Goal: Task Accomplishment & Management: Manage account settings

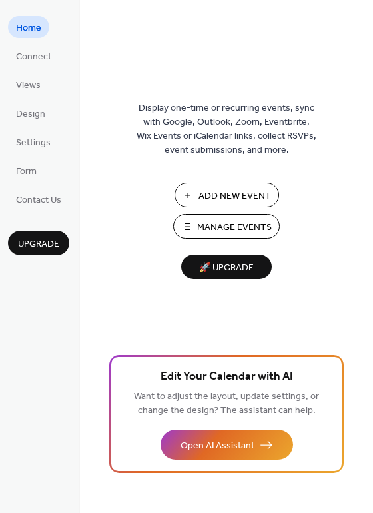
click at [212, 222] on span "Manage Events" at bounding box center [234, 227] width 75 height 14
click at [228, 226] on span "Manage Events" at bounding box center [234, 227] width 75 height 14
click at [228, 222] on span "Manage Events" at bounding box center [234, 227] width 75 height 14
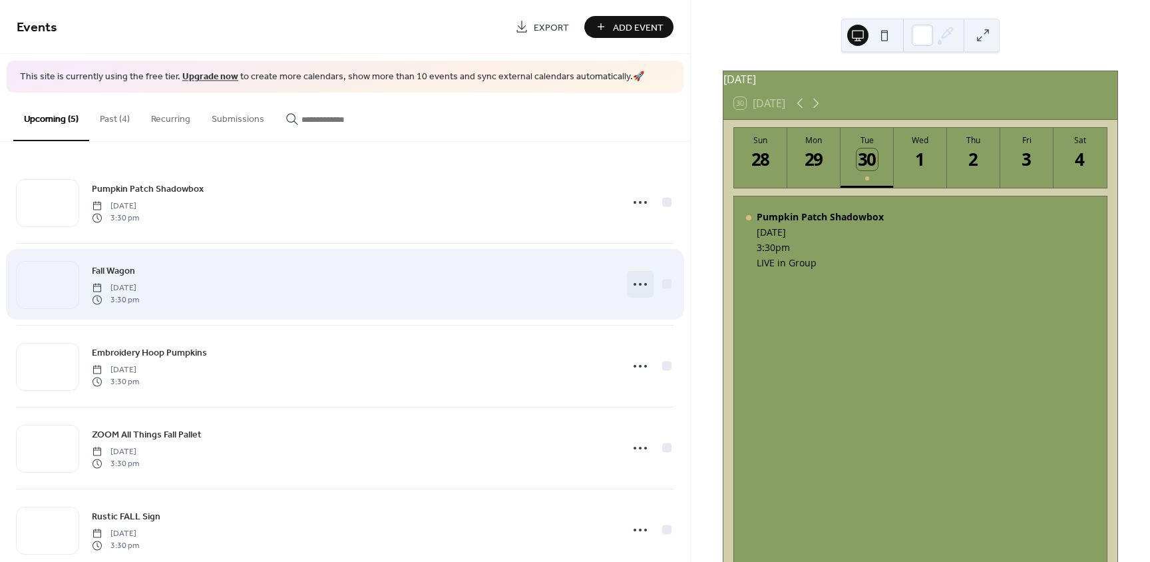
click at [640, 283] on icon at bounding box center [640, 284] width 21 height 21
click at [662, 283] on div at bounding box center [666, 283] width 9 height 9
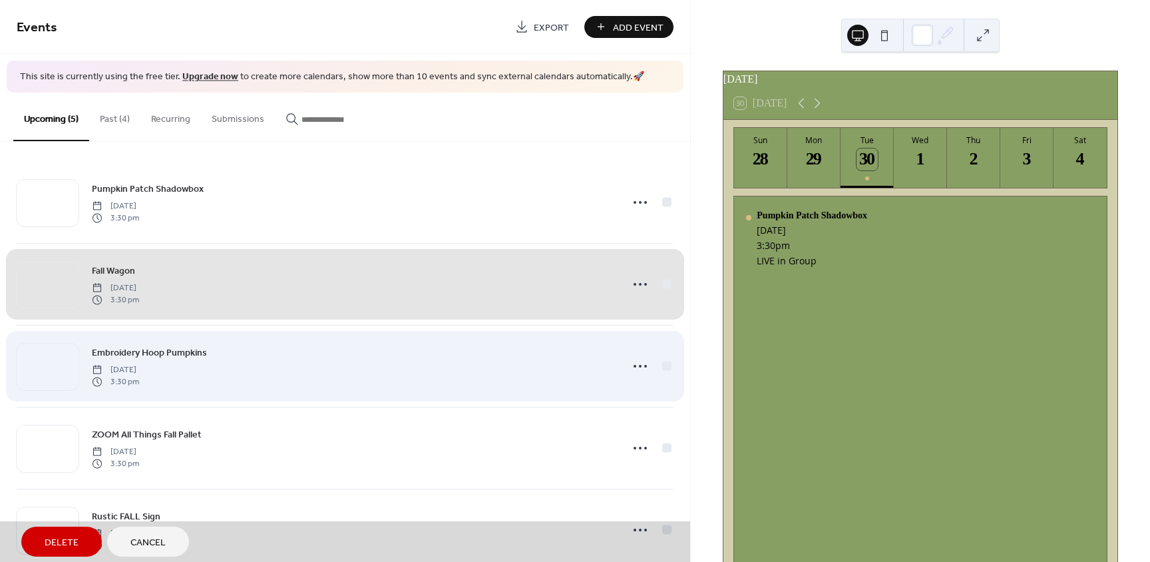
click at [661, 365] on div "Embroidery Hoop Pumpkins Tuesday, October 14, 2025 3:30 pm" at bounding box center [345, 366] width 657 height 82
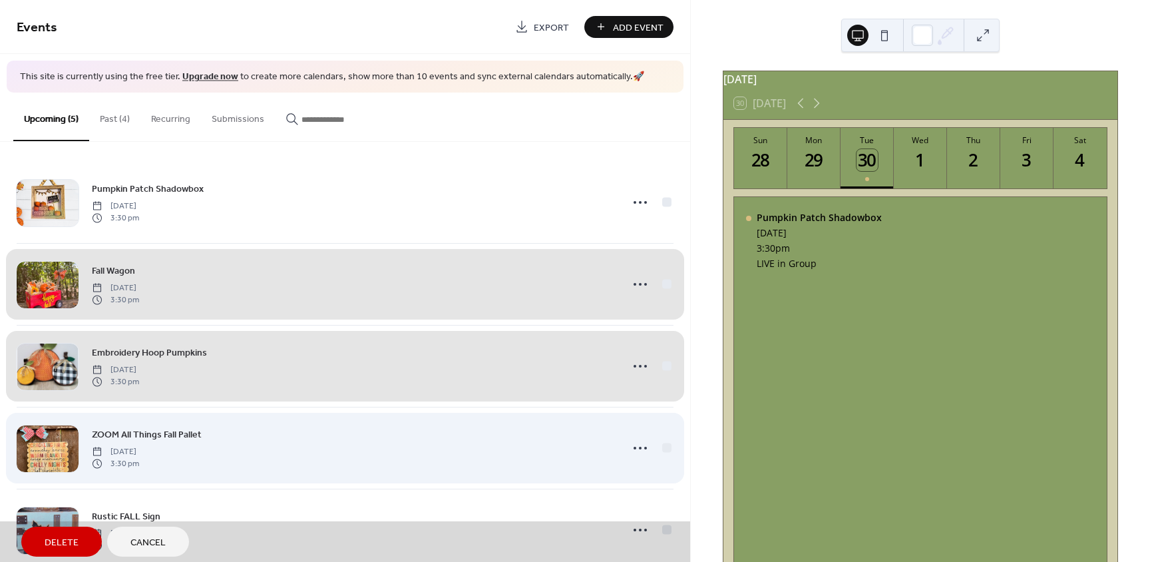
click at [664, 445] on div "ZOOM All Things Fall Pallet Tuesday, October 21, 2025 3:30 pm" at bounding box center [345, 448] width 657 height 82
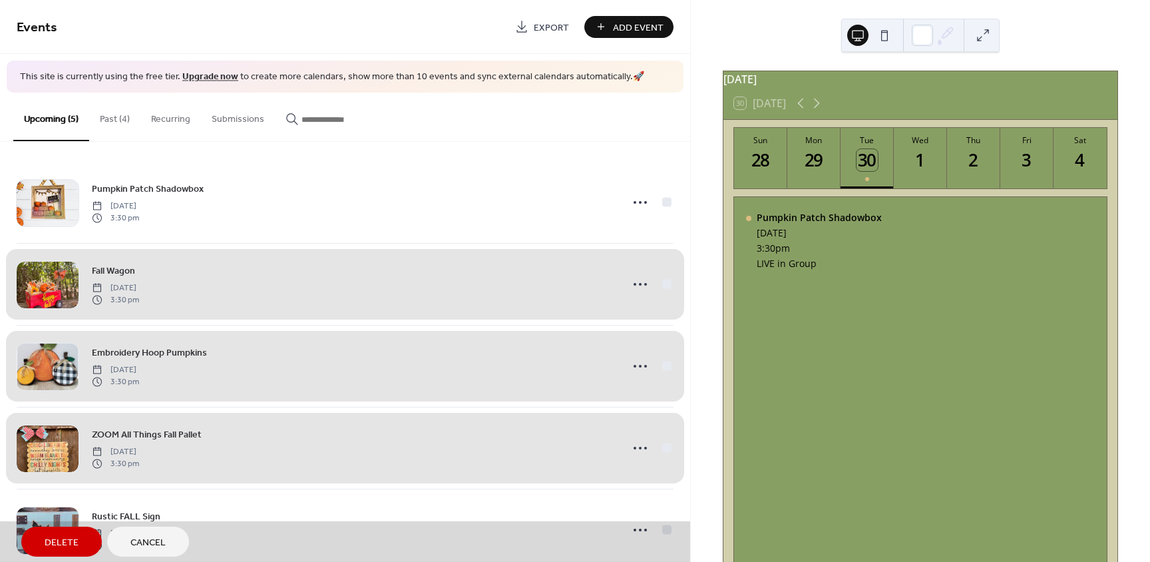
scroll to position [29, 0]
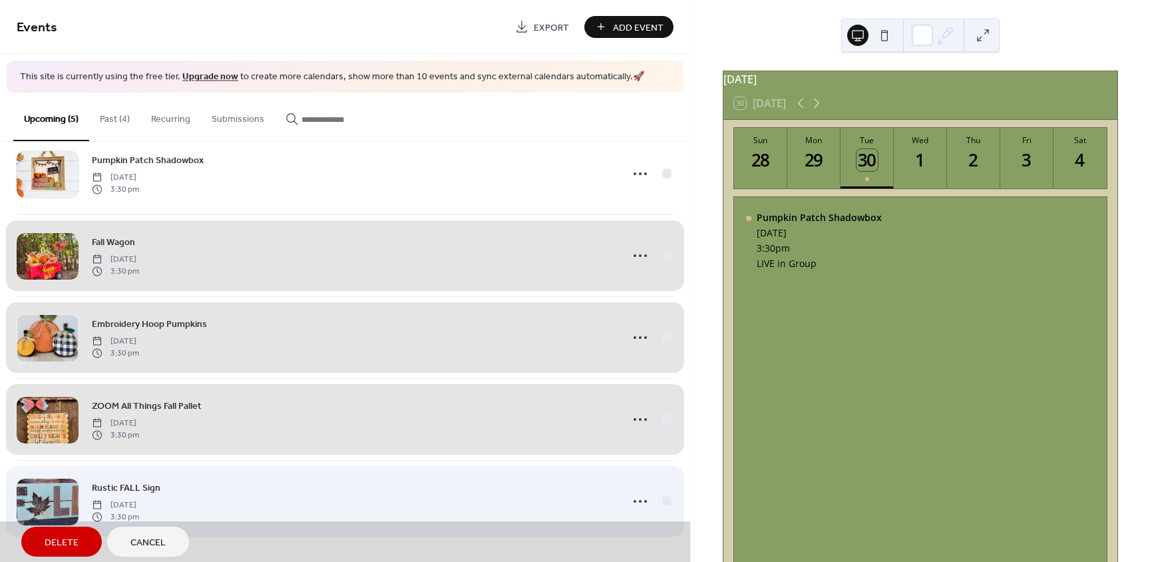
click at [662, 499] on div "Rustic FALL Sign Tuesday, October 28, 2025 3:30 pm" at bounding box center [345, 501] width 657 height 82
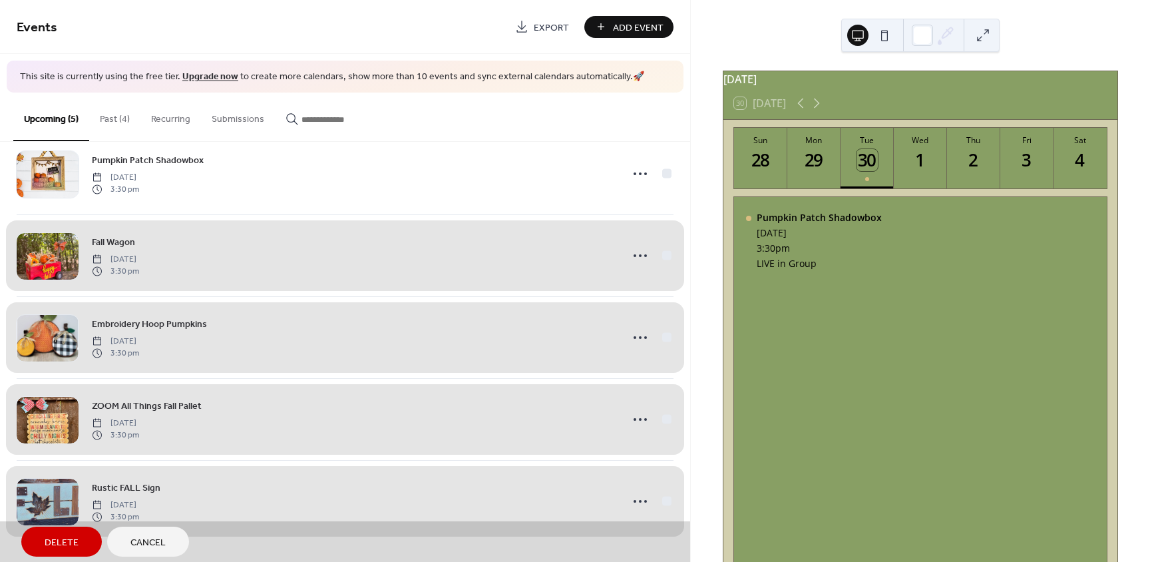
click at [492, 120] on div "Upcoming (5) Past (4) Recurring Submissions" at bounding box center [345, 117] width 690 height 49
click at [659, 255] on div "Fall Wagon Tuesday, October 7, 2025 3:30 pm" at bounding box center [345, 255] width 657 height 82
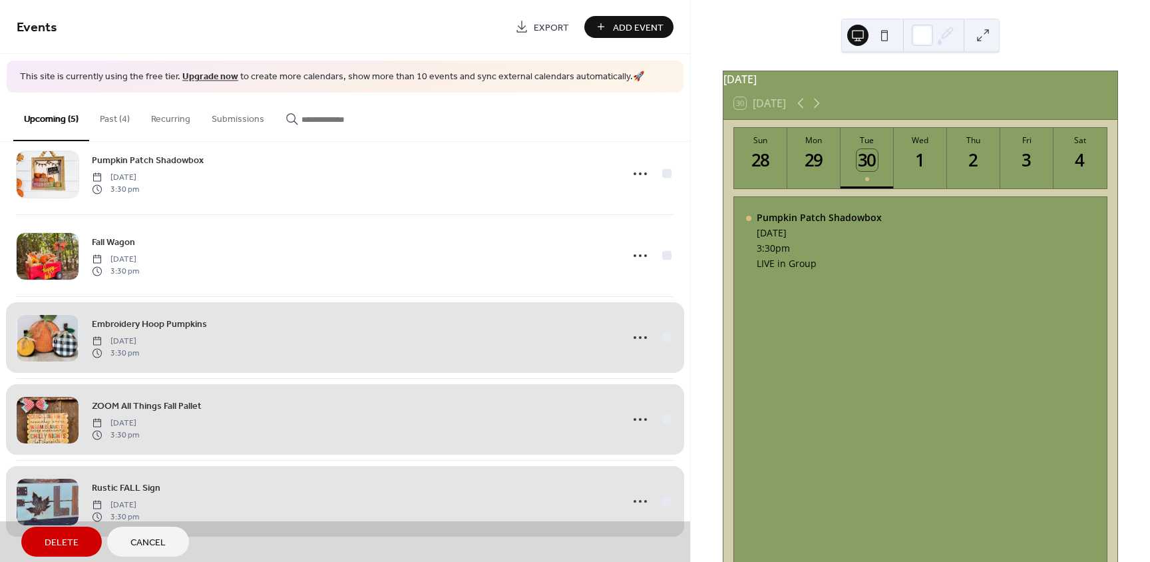
click at [666, 339] on div "Embroidery Hoop Pumpkins Tuesday, October 14, 2025 3:30 pm" at bounding box center [345, 337] width 657 height 82
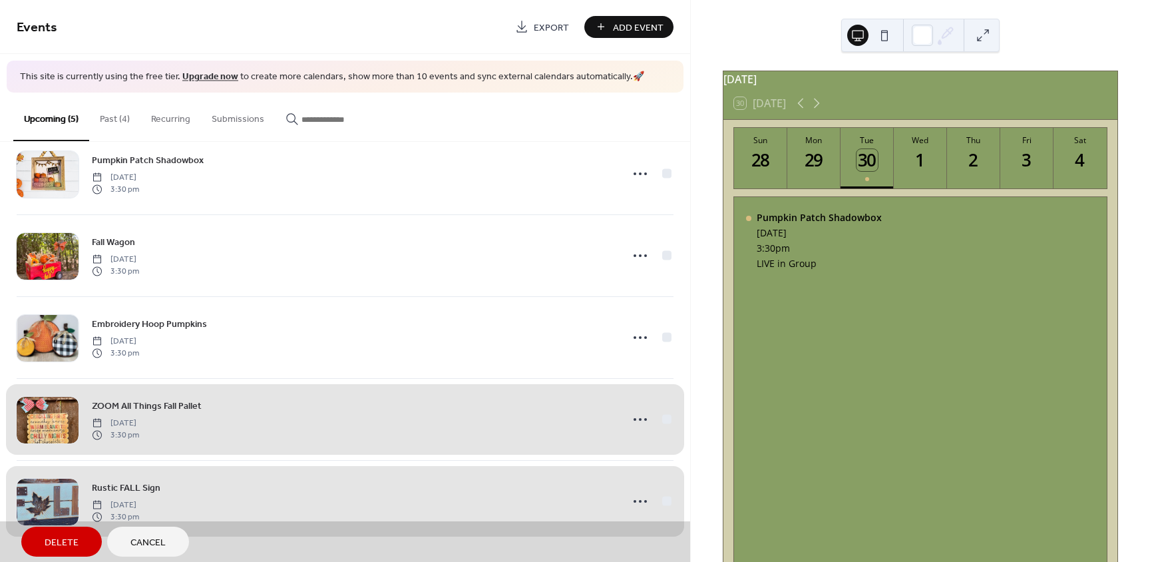
click at [662, 421] on div "ZOOM All Things Fall Pallet Tuesday, October 21, 2025 3:30 pm" at bounding box center [345, 419] width 657 height 82
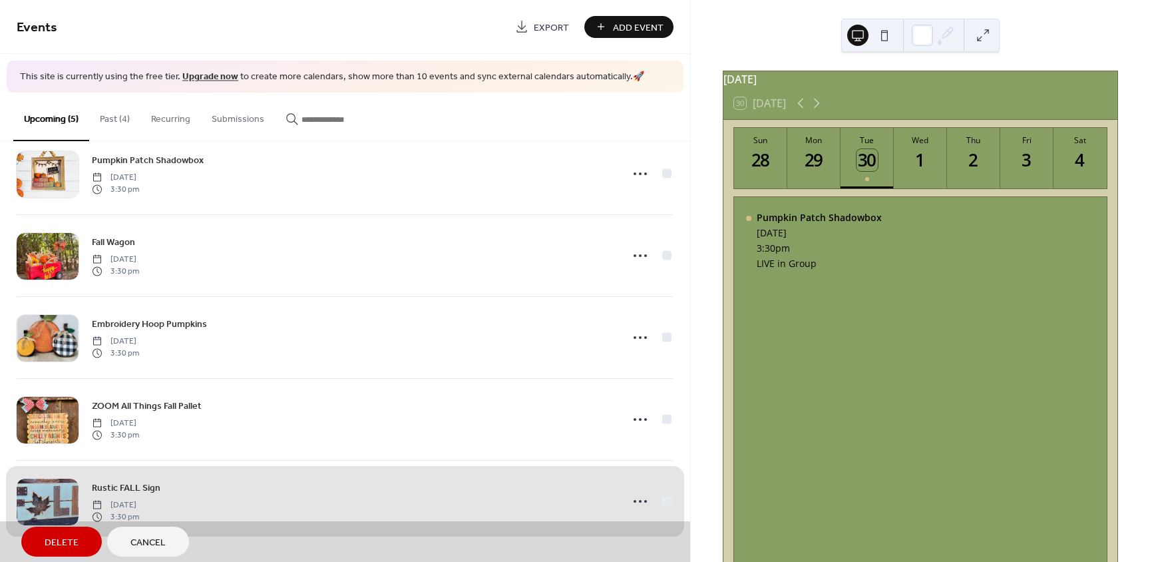
click at [665, 501] on div "Rustic FALL Sign Tuesday, October 28, 2025 3:30 pm" at bounding box center [345, 501] width 657 height 82
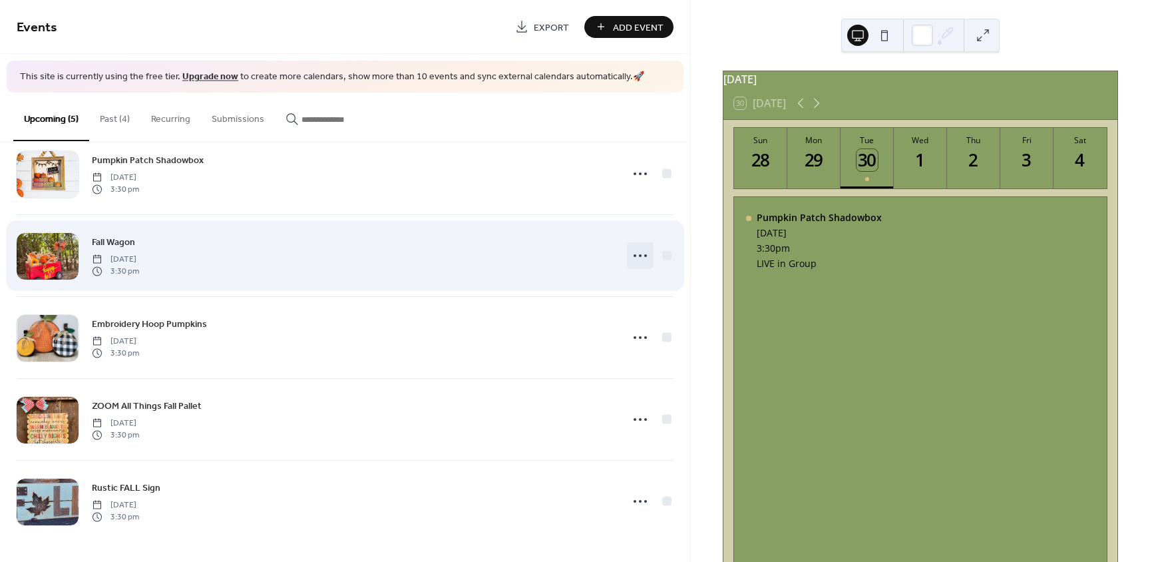
click at [640, 250] on icon at bounding box center [640, 255] width 21 height 21
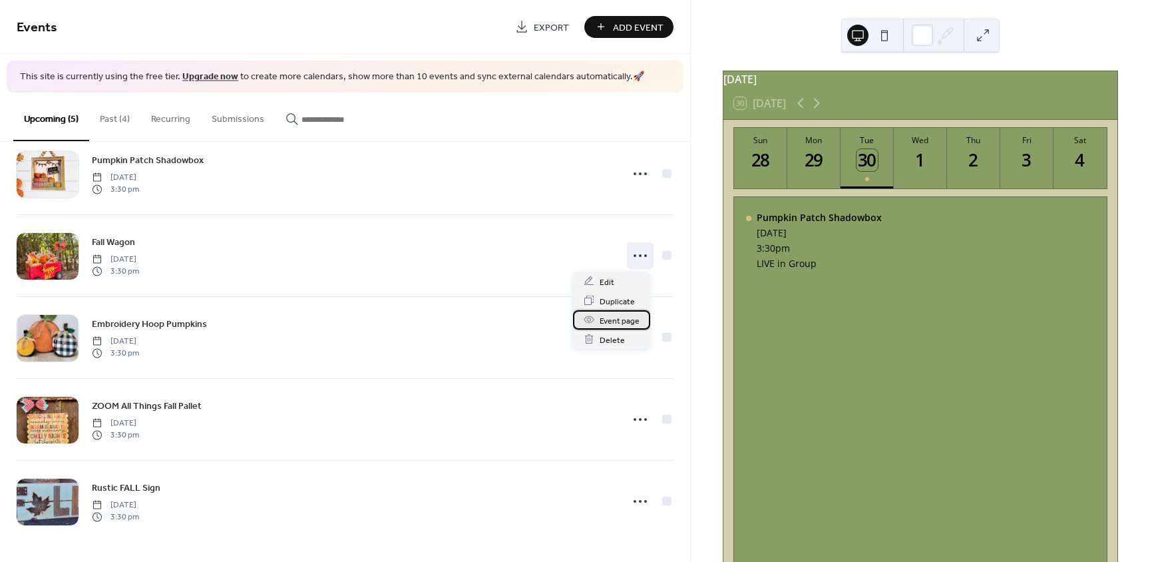
click at [617, 322] on span "Event page" at bounding box center [620, 321] width 40 height 14
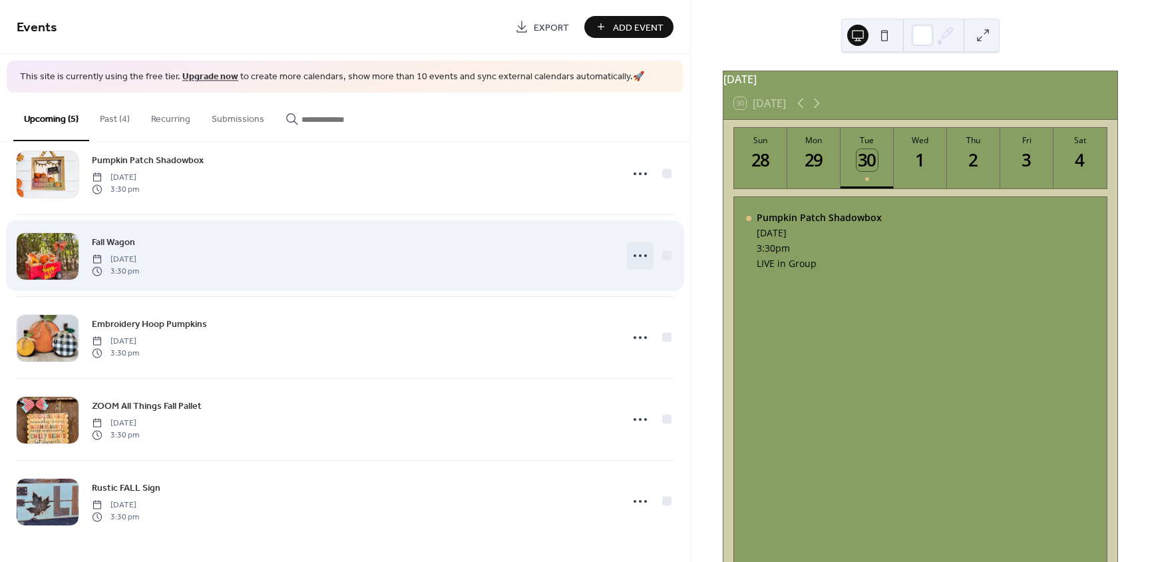
click at [630, 258] on icon at bounding box center [640, 255] width 21 height 21
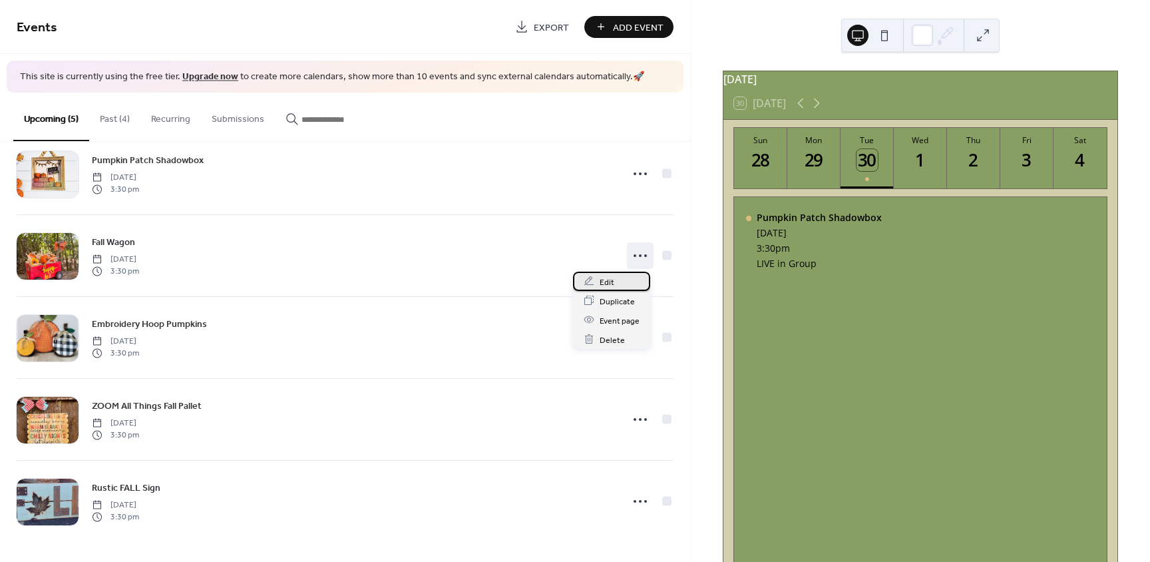
click at [614, 279] on div "Edit" at bounding box center [611, 281] width 77 height 19
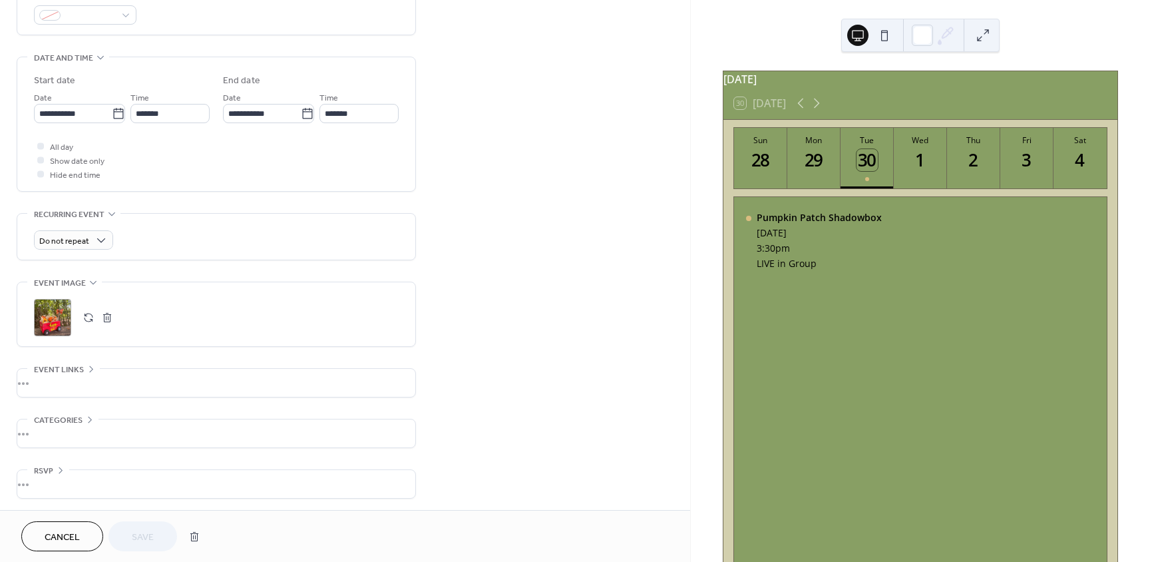
scroll to position [379, 0]
click at [75, 378] on div "•••" at bounding box center [216, 381] width 398 height 28
click at [89, 365] on icon at bounding box center [91, 366] width 11 height 11
click at [85, 421] on div "•••" at bounding box center [216, 431] width 398 height 28
click at [85, 421] on icon at bounding box center [90, 417] width 11 height 11
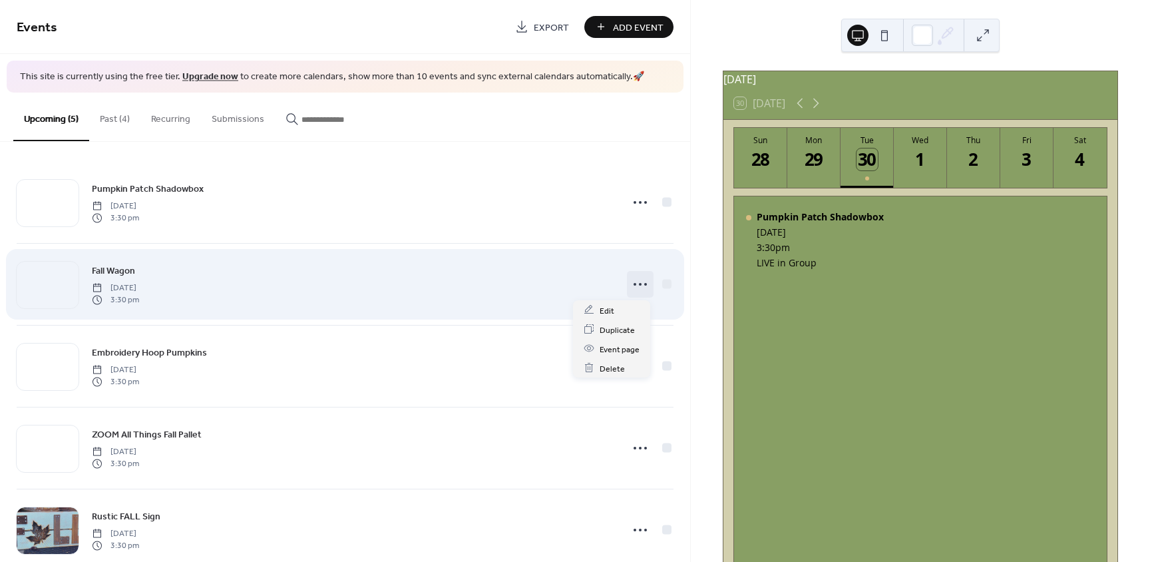
click at [639, 284] on circle at bounding box center [640, 284] width 3 height 3
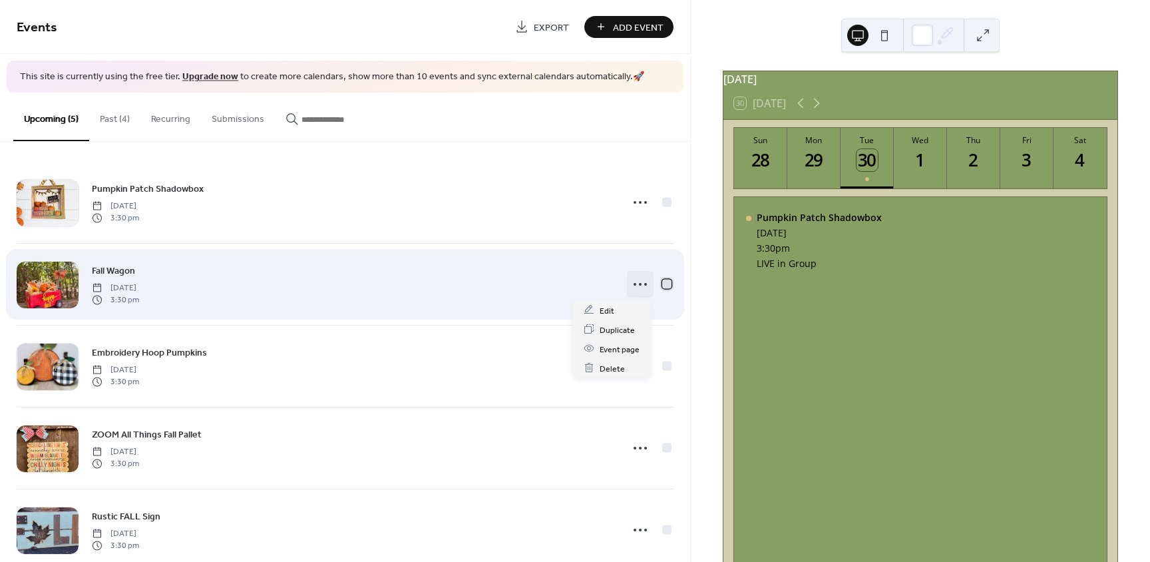
click at [662, 282] on div at bounding box center [666, 283] width 9 height 9
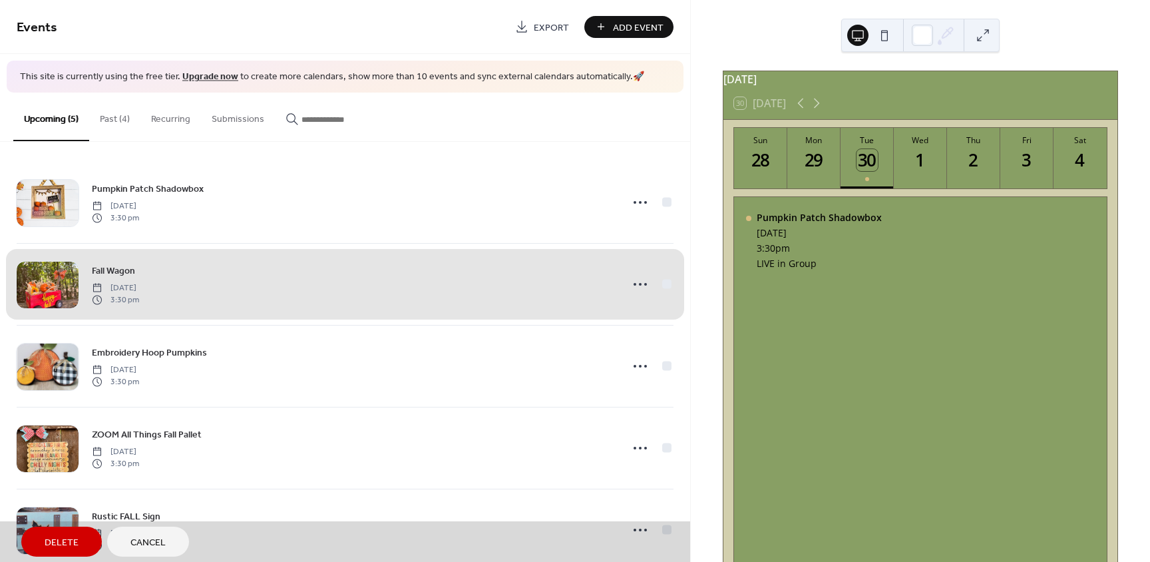
click at [662, 282] on div "Fall Wagon Tuesday, October 7, 2025 3:30 pm" at bounding box center [345, 284] width 657 height 82
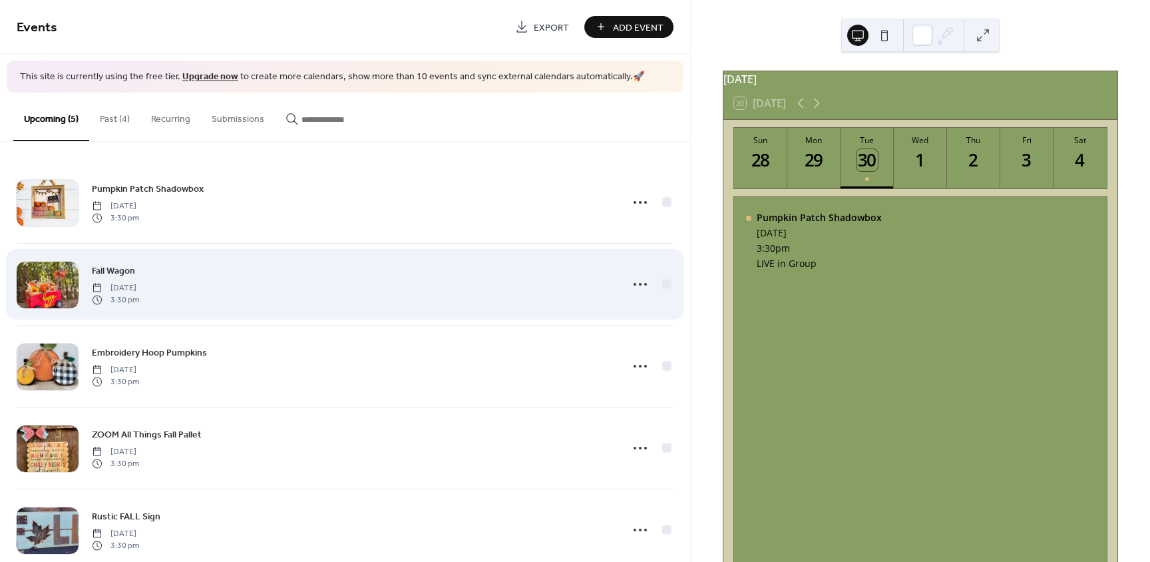
click at [124, 272] on span "Fall Wagon" at bounding box center [113, 271] width 43 height 14
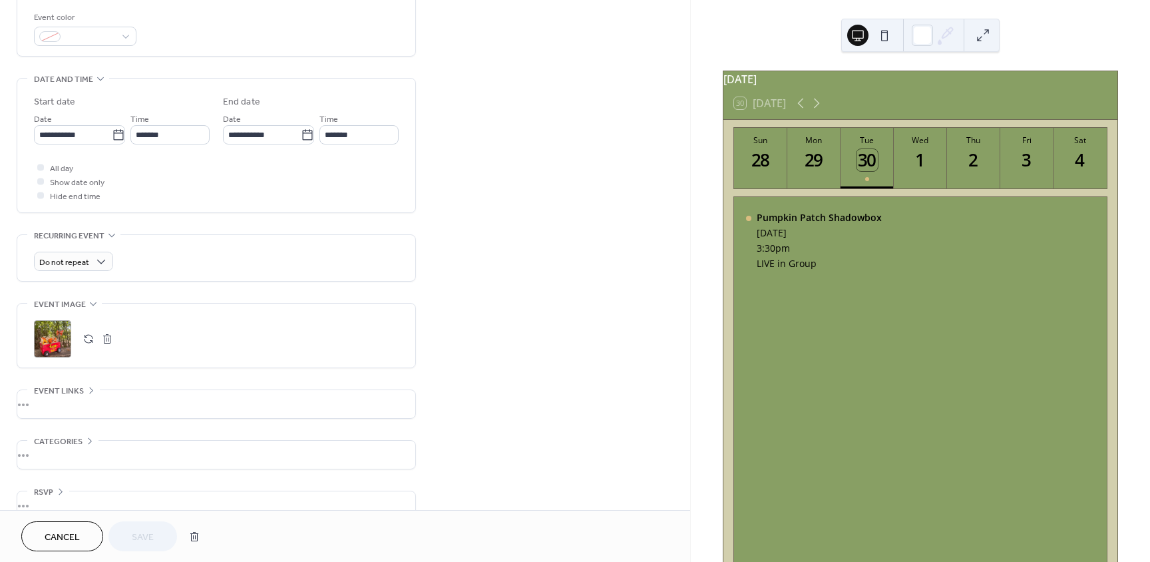
scroll to position [379, 0]
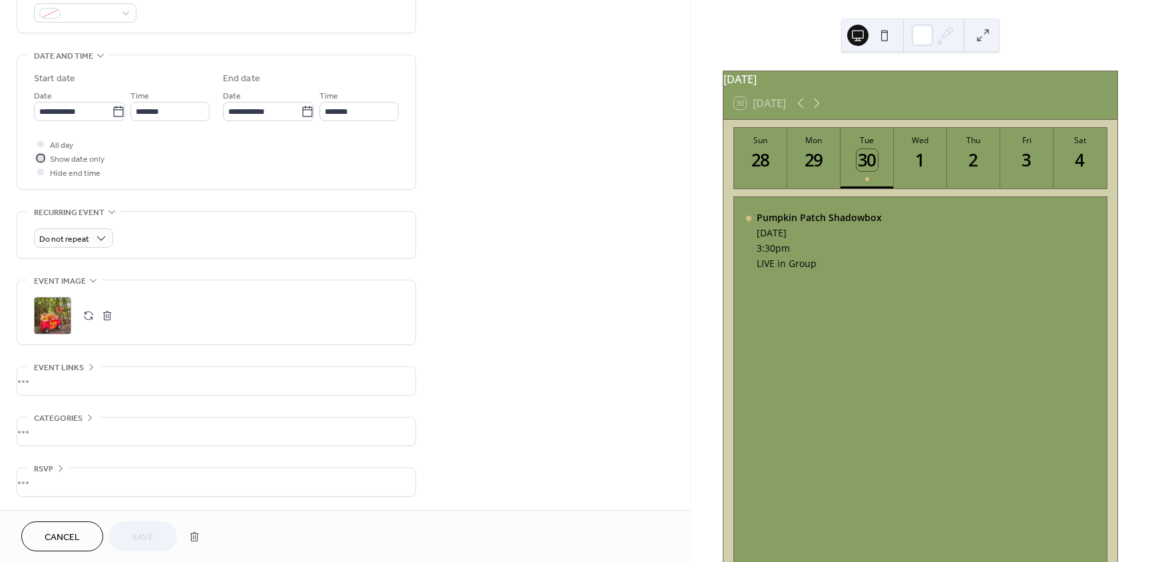
click at [39, 158] on div at bounding box center [40, 157] width 7 height 7
click at [141, 547] on button "Save" at bounding box center [143, 536] width 69 height 30
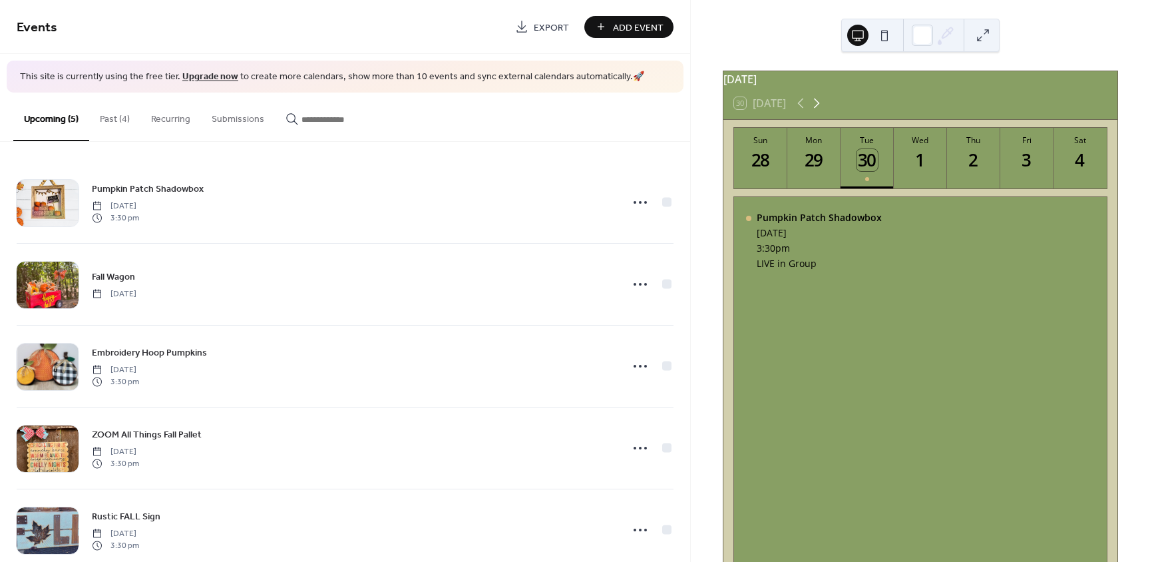
click at [816, 109] on icon at bounding box center [817, 103] width 16 height 16
click at [870, 171] on div "7" at bounding box center [868, 160] width 22 height 22
click at [781, 223] on div "Fall Wagon" at bounding box center [781, 217] width 49 height 13
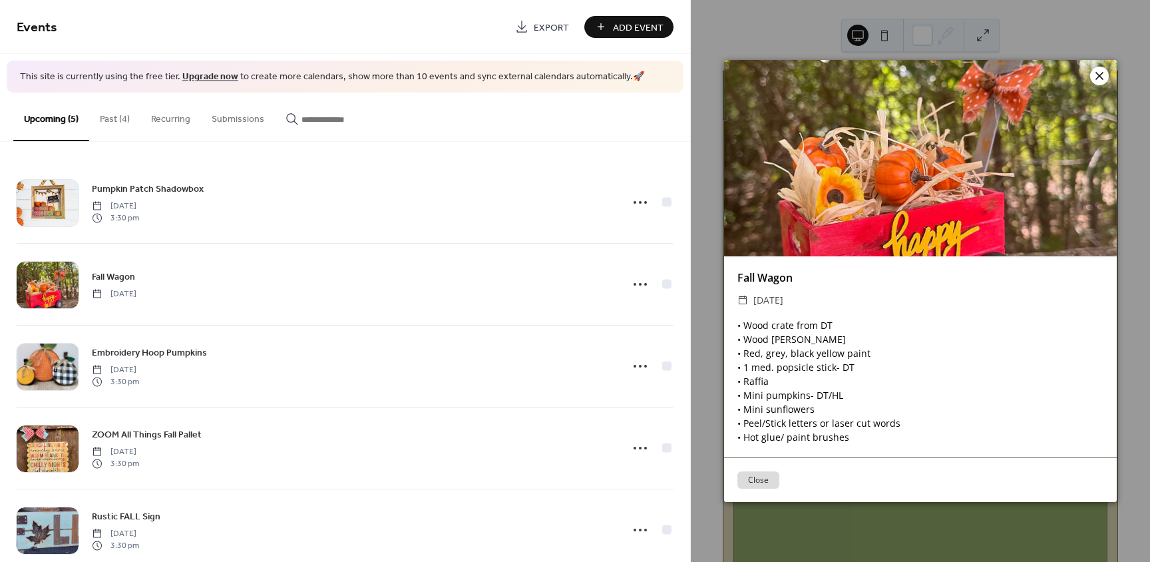
click at [1098, 77] on icon at bounding box center [1100, 76] width 8 height 8
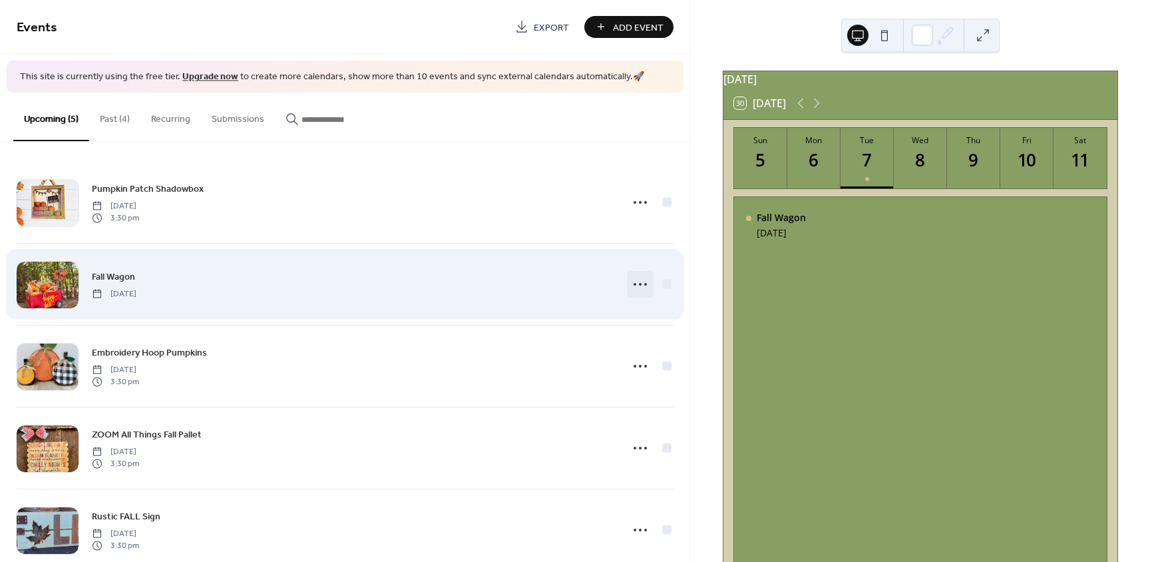
click at [639, 285] on circle at bounding box center [640, 284] width 3 height 3
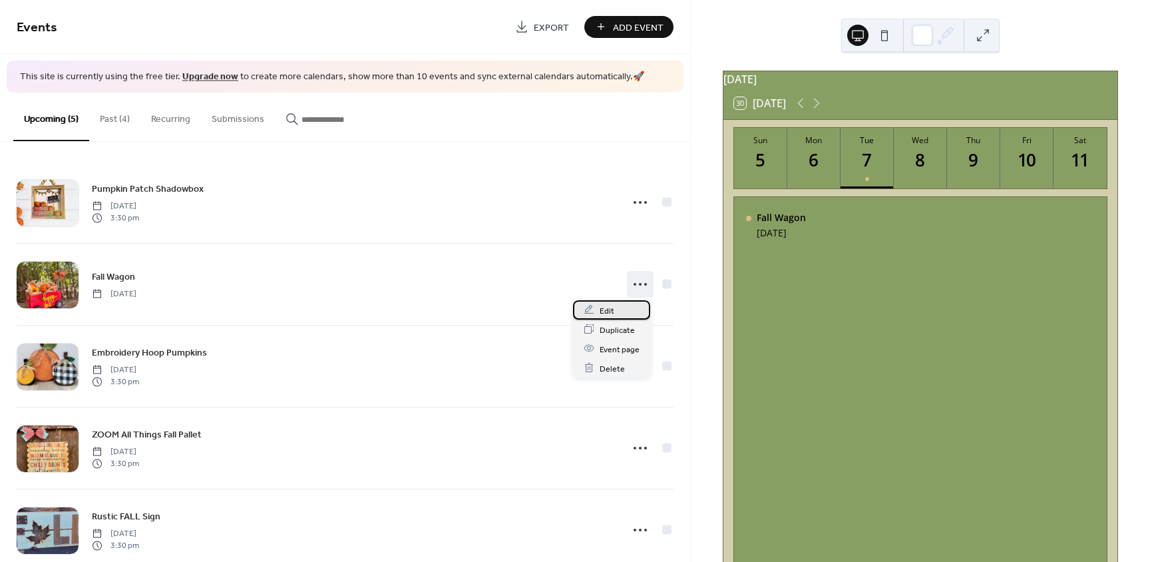
click at [601, 314] on span "Edit" at bounding box center [607, 311] width 15 height 14
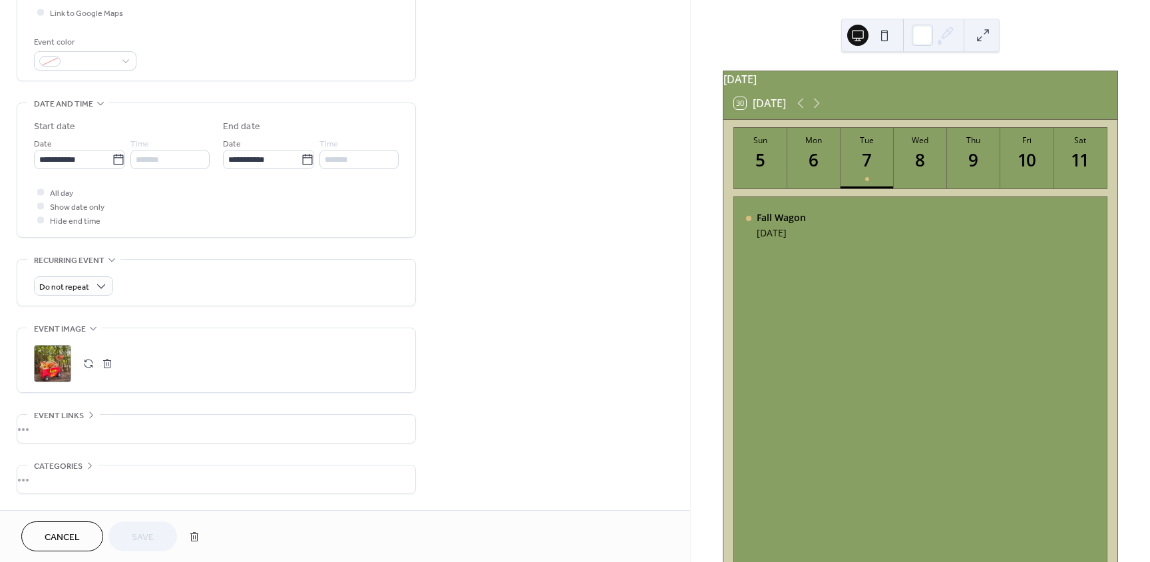
scroll to position [333, 0]
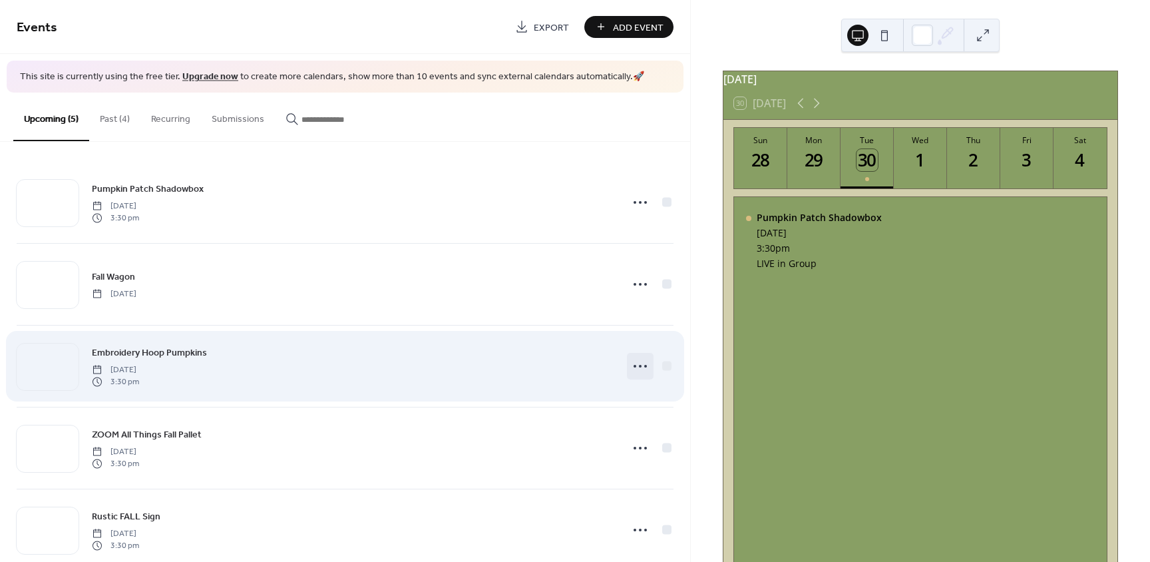
click at [641, 369] on icon at bounding box center [640, 365] width 21 height 21
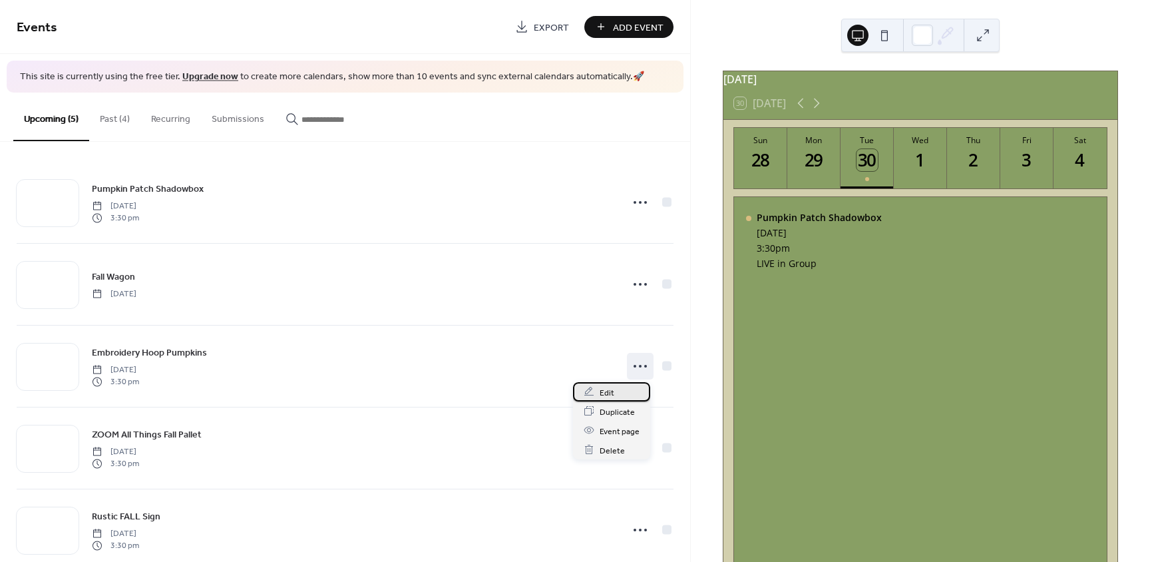
click at [604, 395] on span "Edit" at bounding box center [607, 392] width 15 height 14
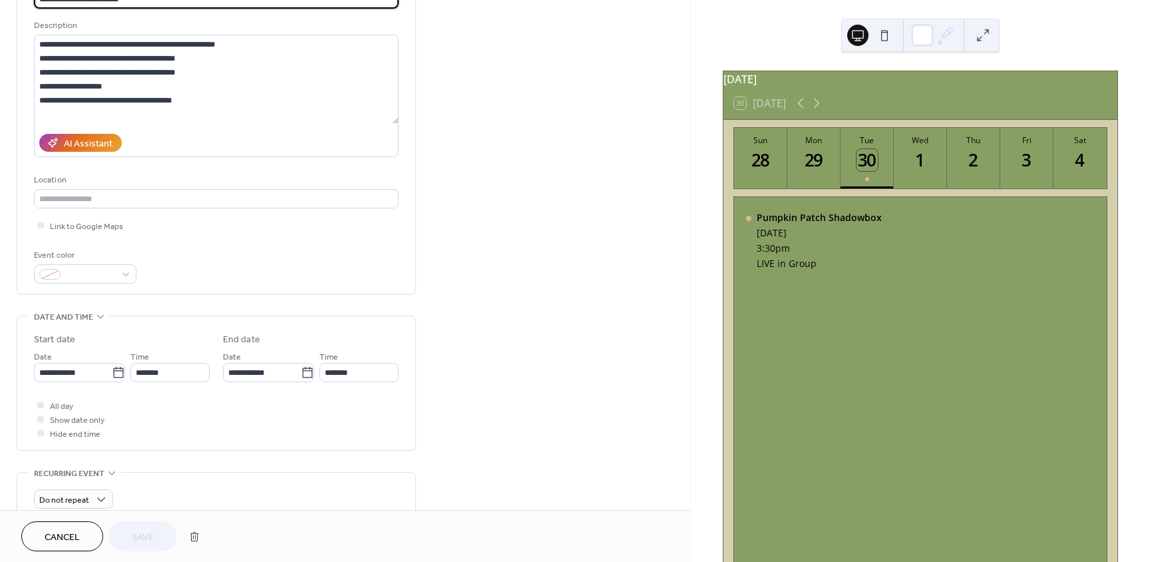
scroll to position [200, 0]
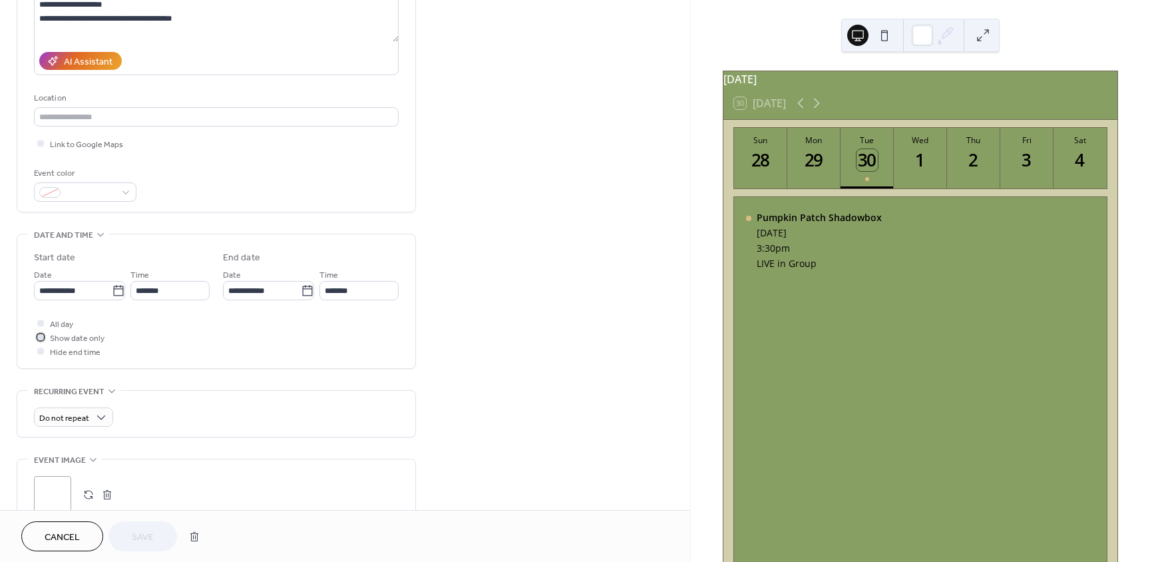
click at [62, 335] on span "Show date only" at bounding box center [77, 338] width 55 height 14
click at [124, 535] on button "Save" at bounding box center [143, 536] width 69 height 30
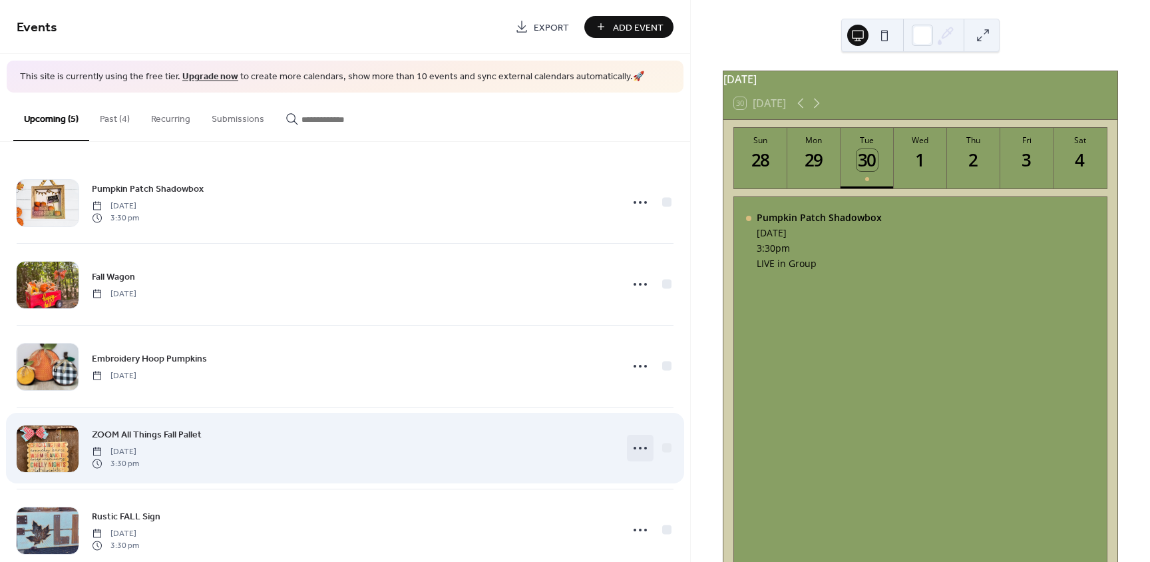
click at [640, 451] on icon at bounding box center [640, 447] width 21 height 21
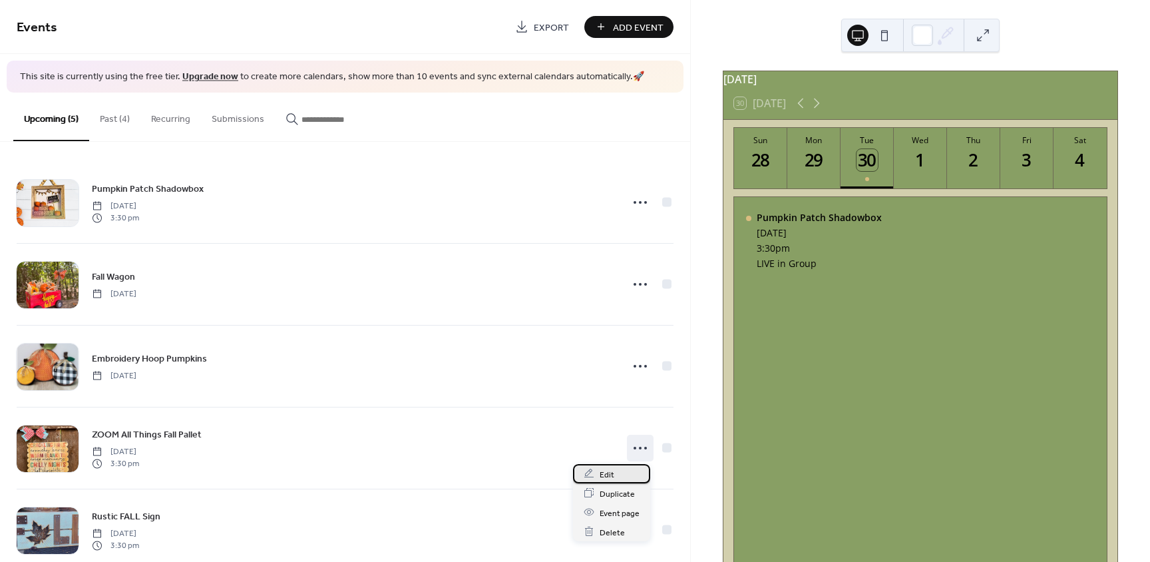
click at [601, 468] on span "Edit" at bounding box center [607, 474] width 15 height 14
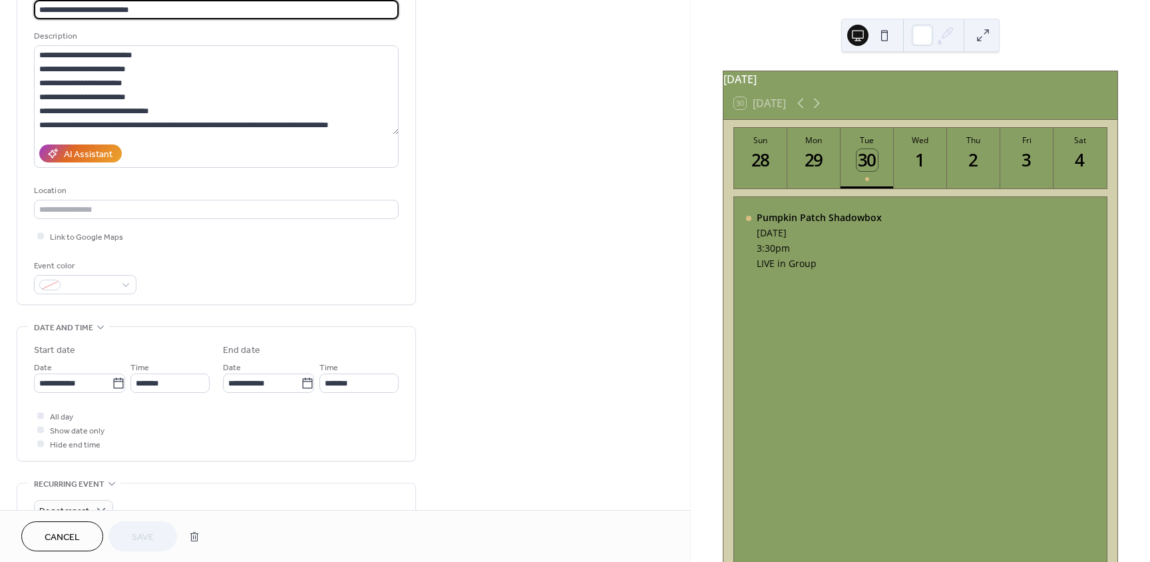
scroll to position [133, 0]
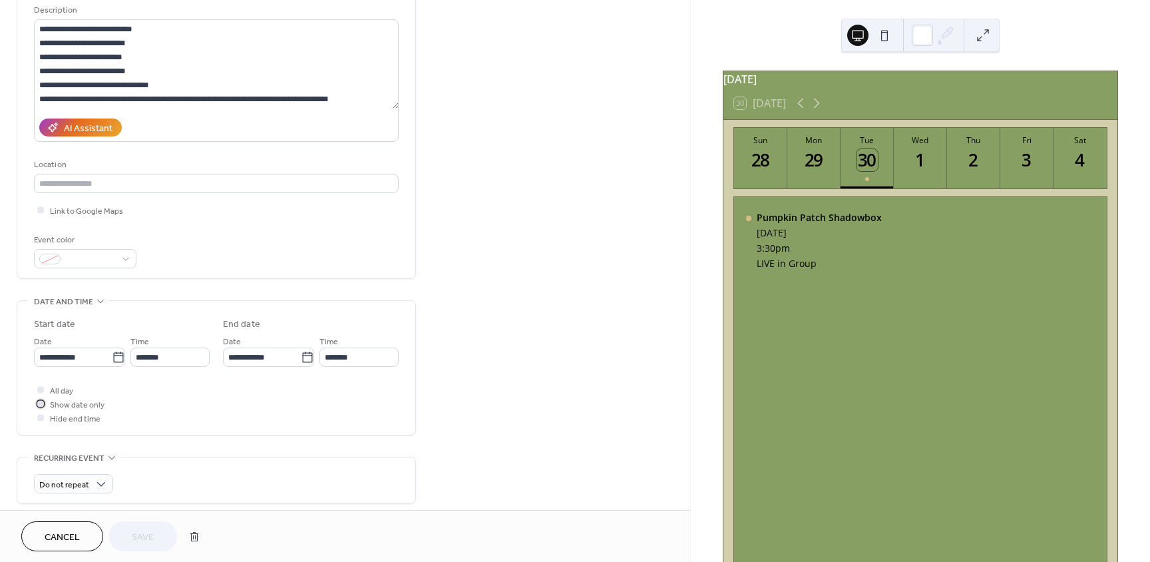
click at [62, 403] on span "Show date only" at bounding box center [77, 405] width 55 height 14
click at [146, 523] on button "Save" at bounding box center [143, 536] width 69 height 30
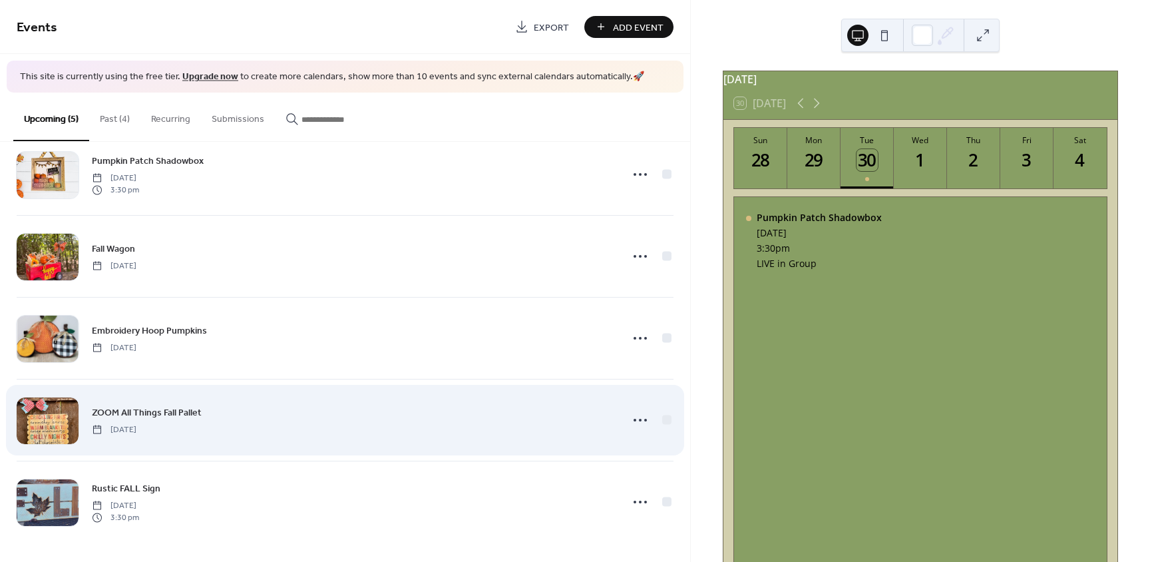
scroll to position [29, 0]
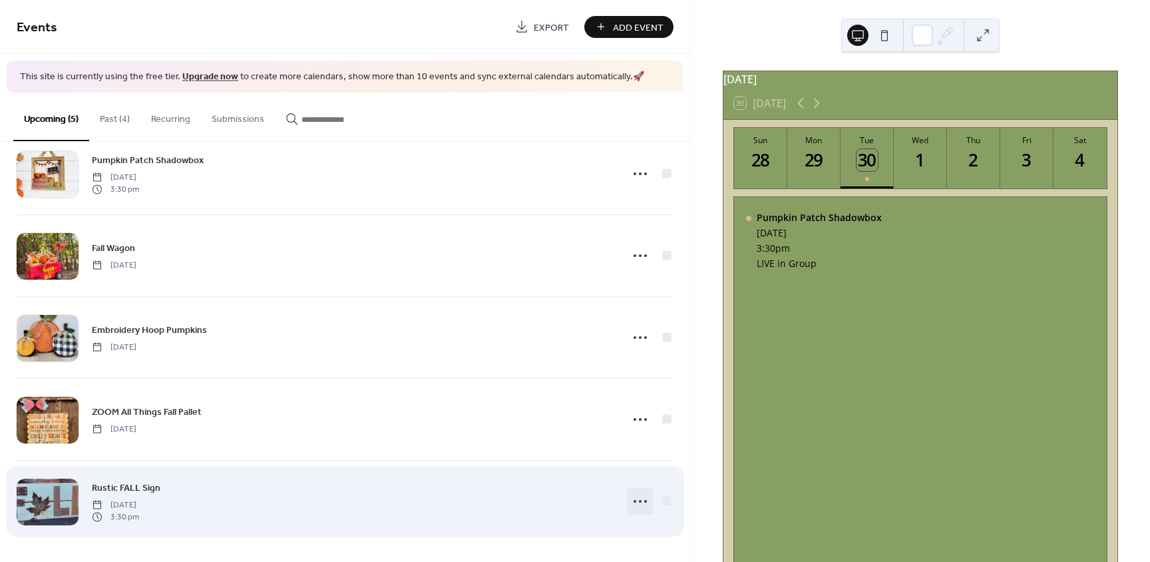
click at [635, 499] on icon at bounding box center [640, 501] width 21 height 21
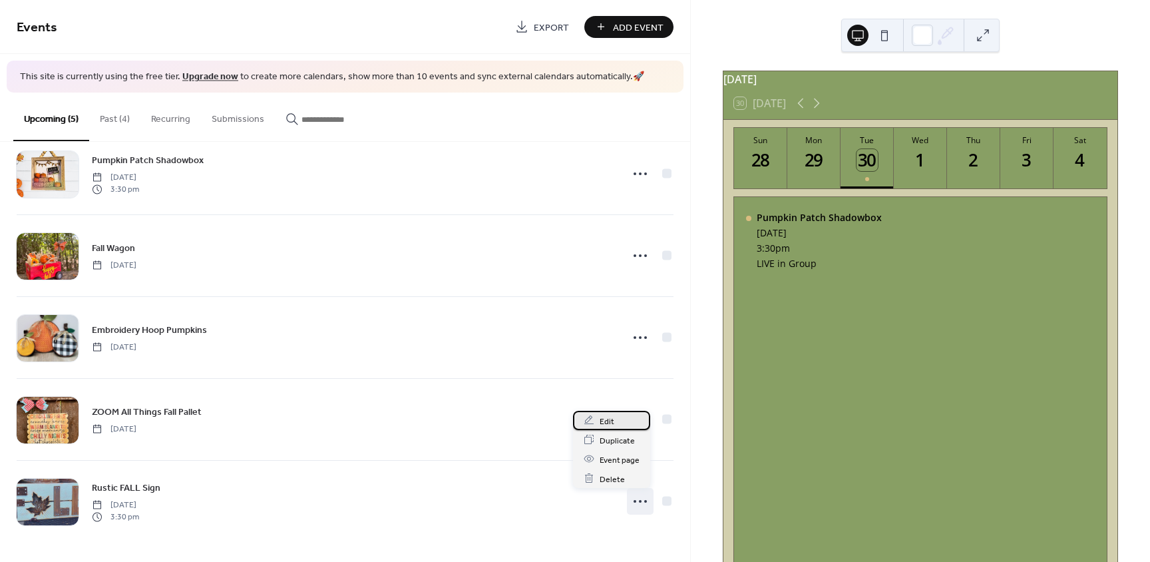
click at [610, 418] on span "Edit" at bounding box center [607, 421] width 15 height 14
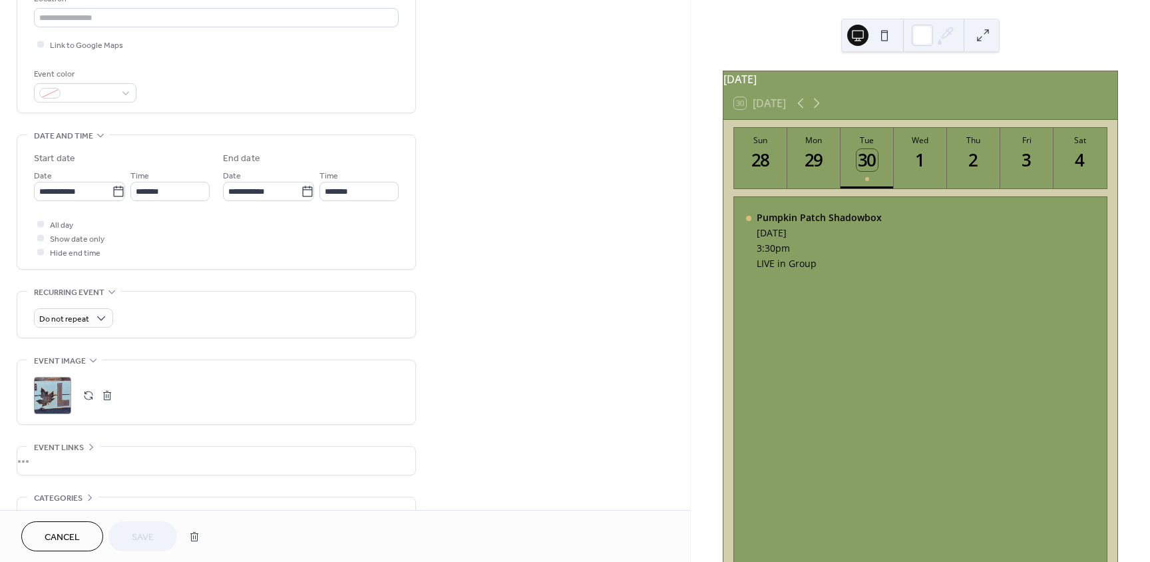
scroll to position [333, 0]
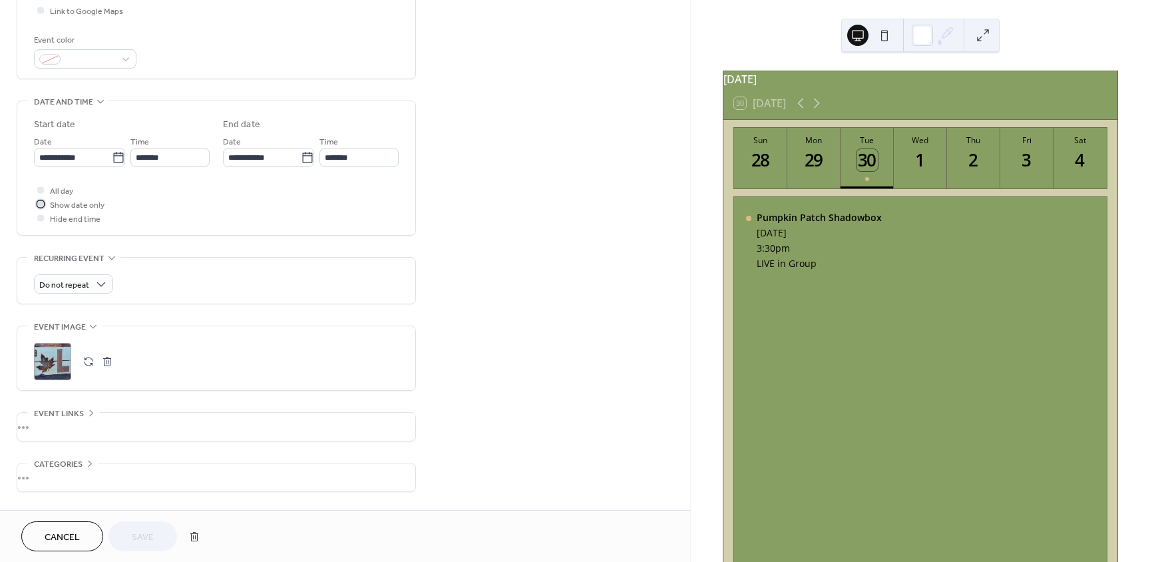
click at [66, 204] on span "Show date only" at bounding box center [77, 205] width 55 height 14
click at [140, 537] on span "Save" at bounding box center [143, 538] width 22 height 14
